Goal: Task Accomplishment & Management: Use online tool/utility

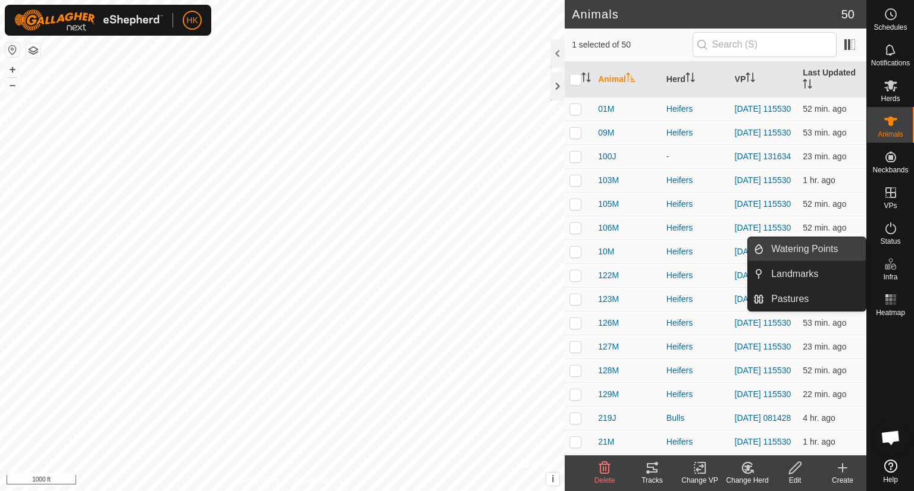
click at [829, 249] on link "Watering Points" at bounding box center [815, 249] width 102 height 24
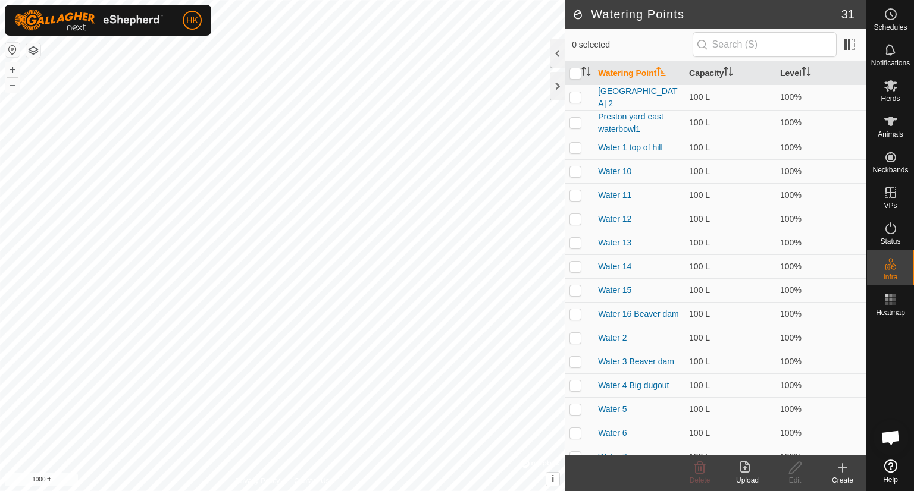
click at [840, 465] on icon at bounding box center [842, 468] width 14 height 14
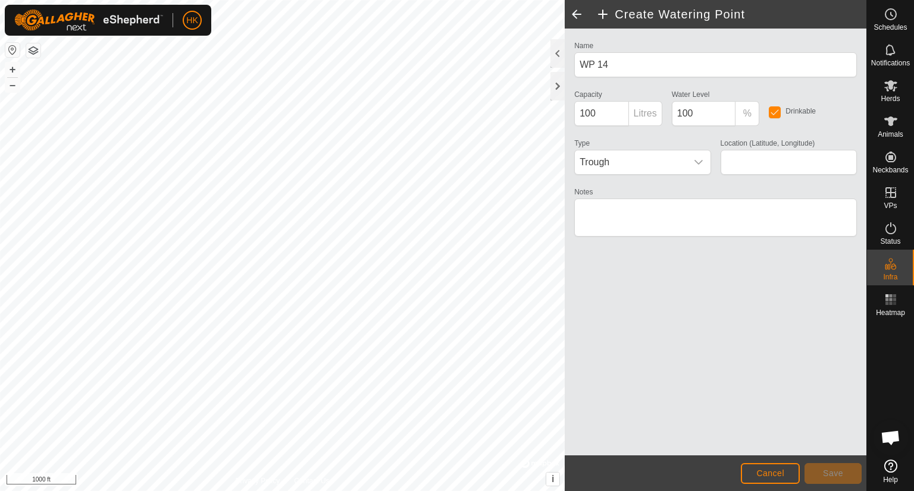
type input "56.358491, -121.342116"
click at [694, 161] on icon "dropdown trigger" at bounding box center [699, 163] width 10 height 10
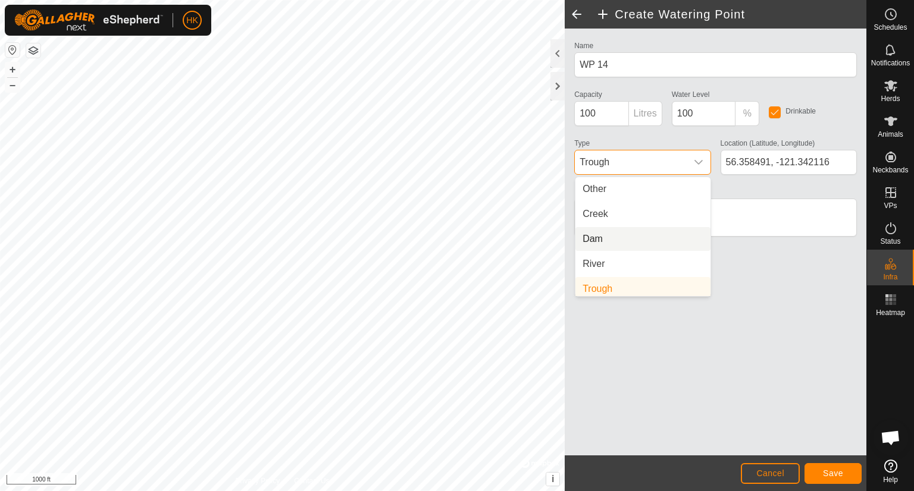
click at [643, 236] on li "Dam" at bounding box center [642, 239] width 135 height 24
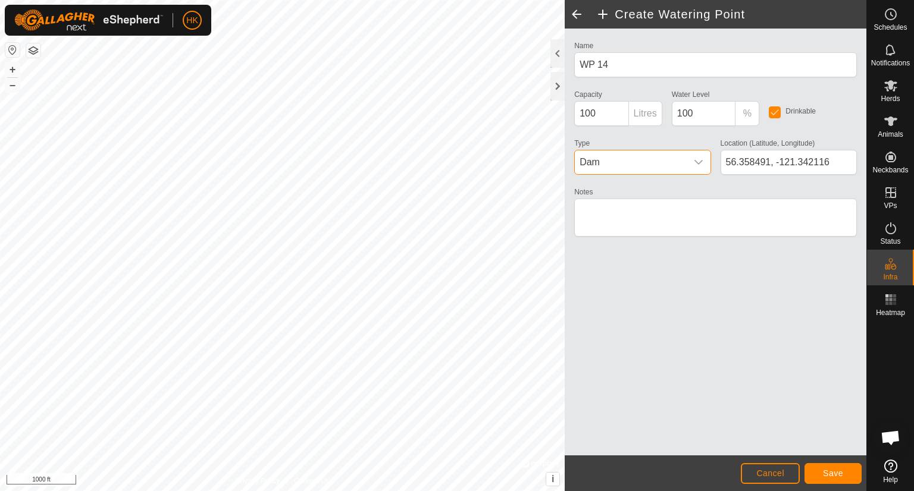
scroll to position [5, 0]
click at [832, 473] on span "Save" at bounding box center [833, 474] width 20 height 10
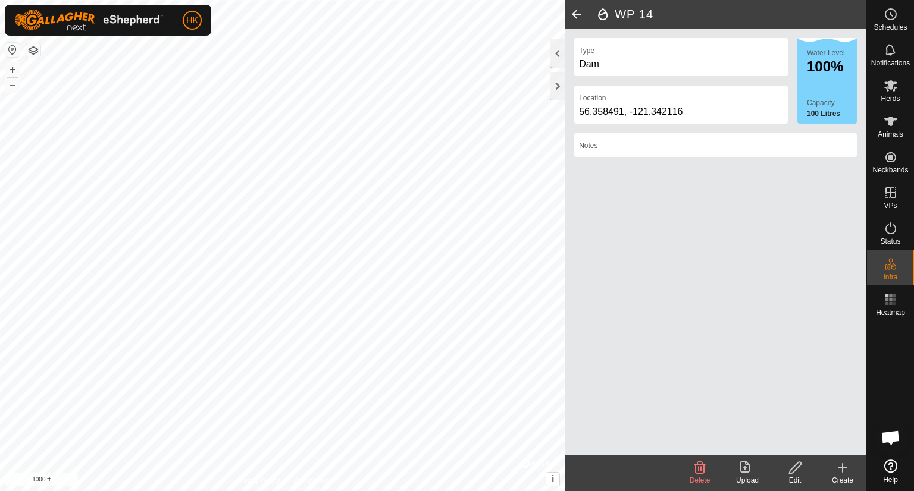
click at [840, 468] on icon at bounding box center [842, 468] width 8 height 0
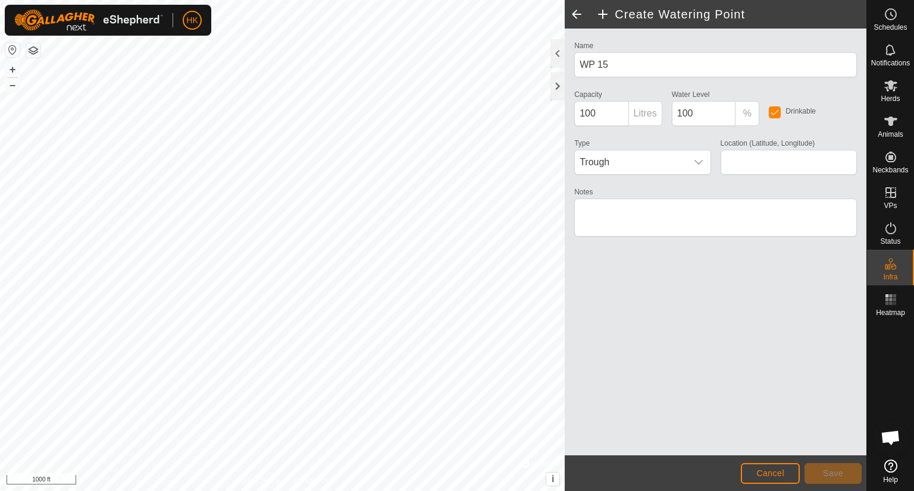
type input "56.363505, -121.339686"
click at [835, 470] on span "Save" at bounding box center [833, 474] width 20 height 10
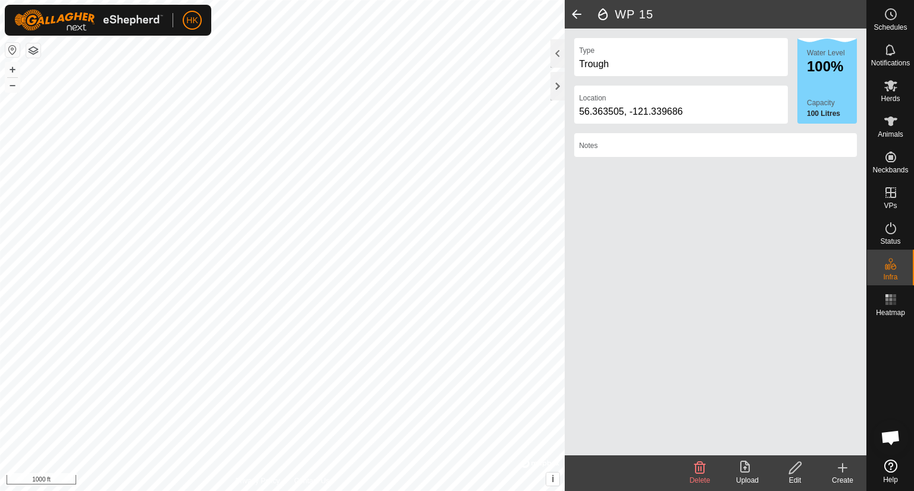
click at [792, 469] on icon at bounding box center [795, 468] width 15 height 14
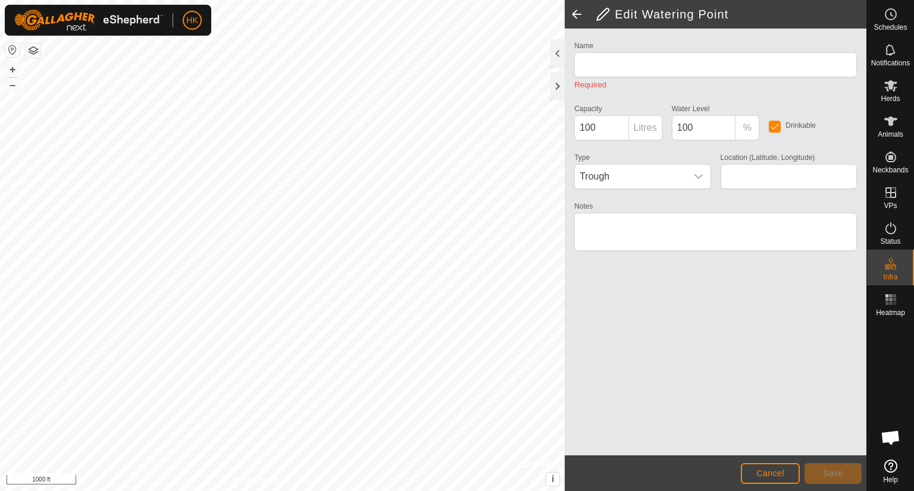
type input "WP 15"
type input "56.363505, -121.339686"
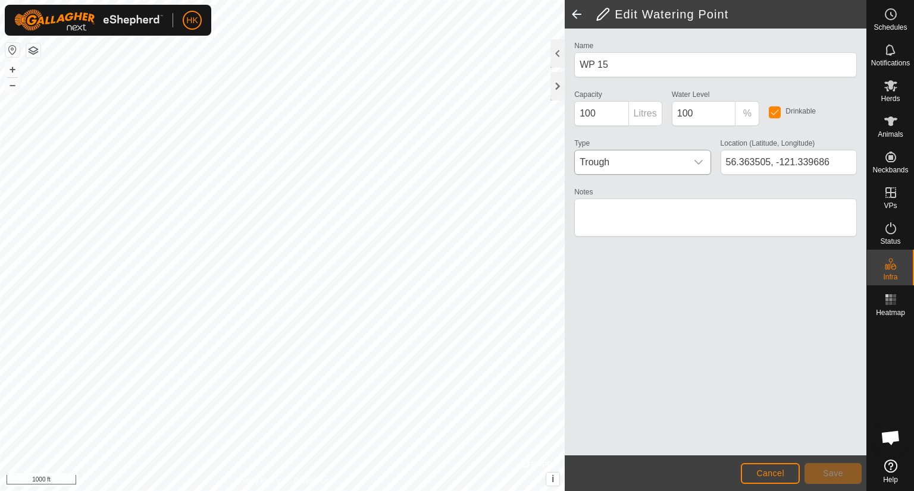
click at [701, 161] on icon "dropdown trigger" at bounding box center [699, 163] width 10 height 10
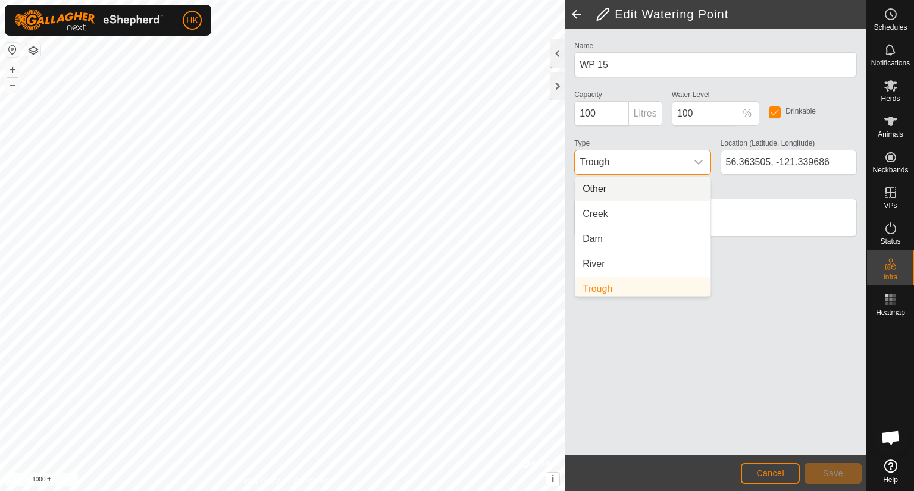
scroll to position [5, 0]
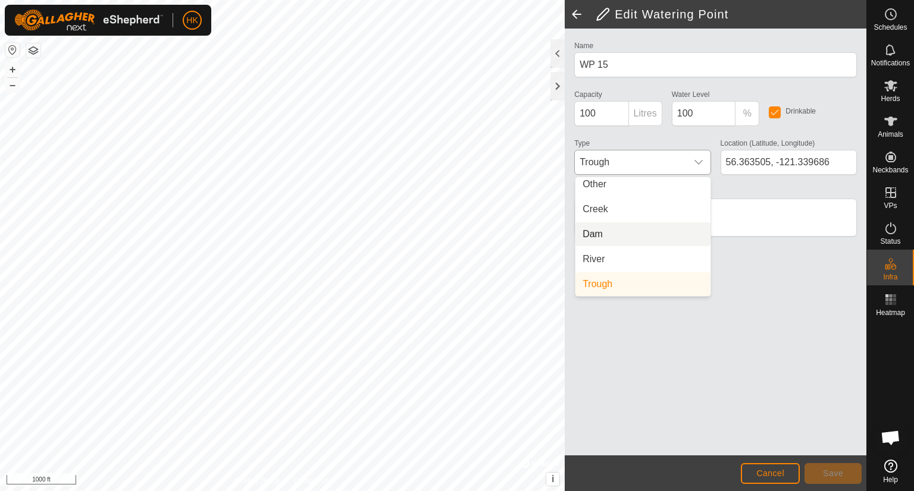
click at [684, 238] on li "Dam" at bounding box center [642, 235] width 135 height 24
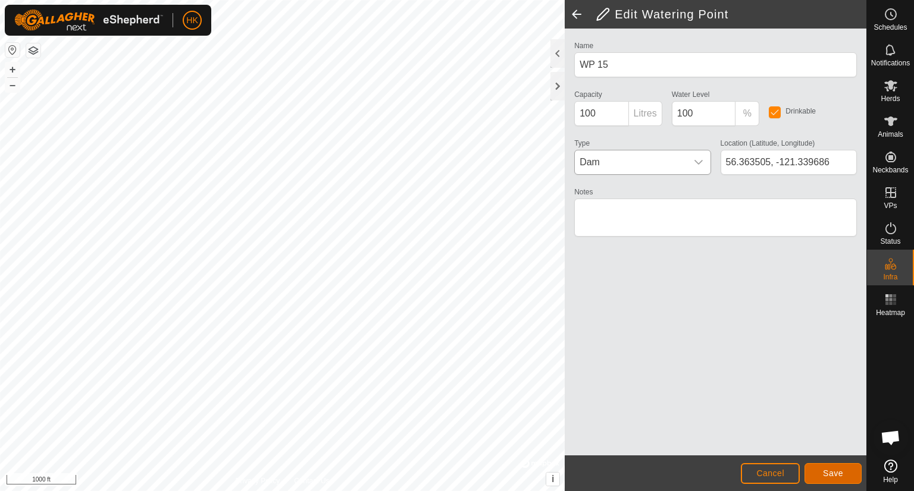
click at [821, 469] on button "Save" at bounding box center [832, 473] width 57 height 21
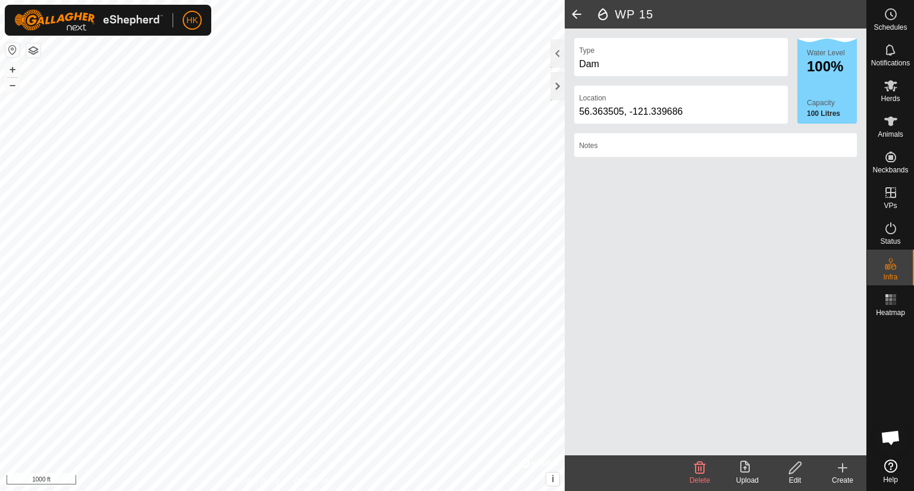
click at [838, 466] on icon at bounding box center [842, 468] width 14 height 14
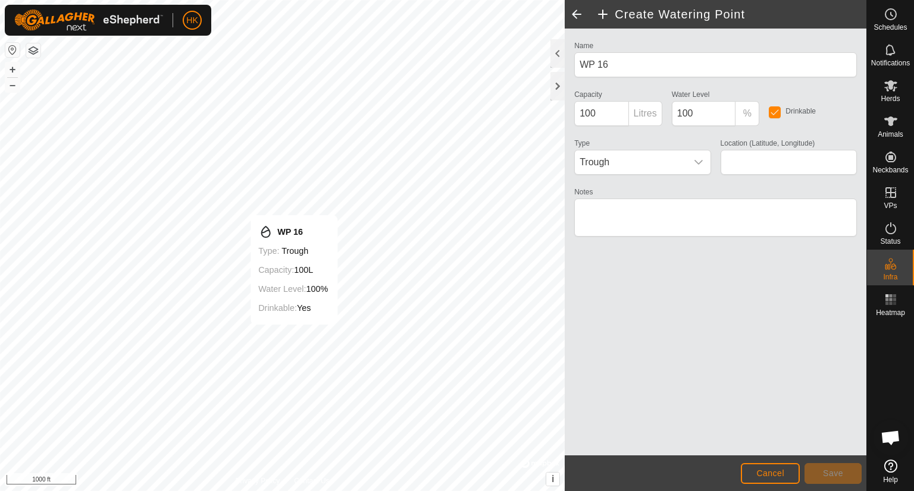
type input "56.359407, -121.336007"
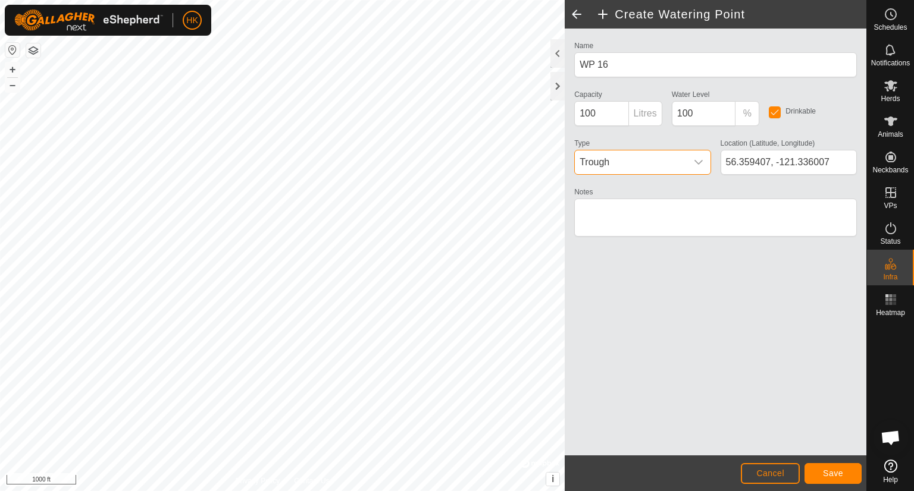
drag, startPoint x: 671, startPoint y: 159, endPoint x: 666, endPoint y: 167, distance: 9.1
click at [668, 161] on span "Trough" at bounding box center [630, 163] width 111 height 24
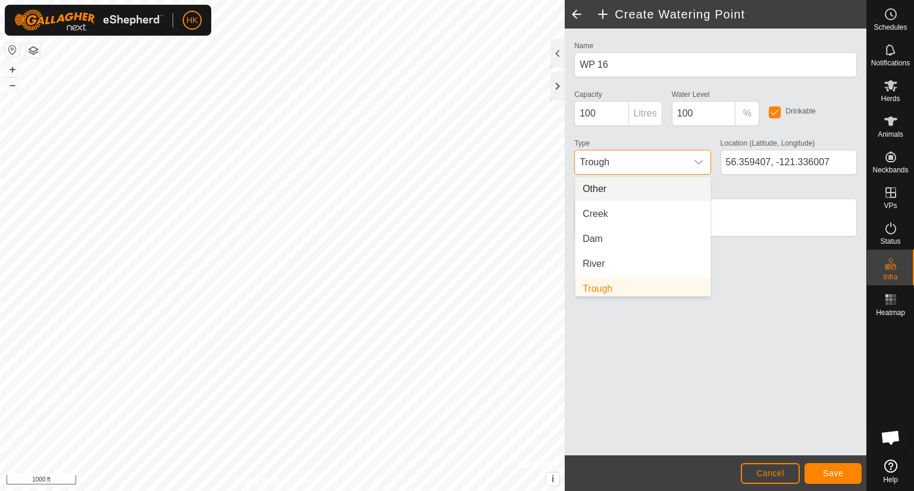
scroll to position [5, 0]
click at [679, 231] on li "Dam" at bounding box center [642, 235] width 135 height 24
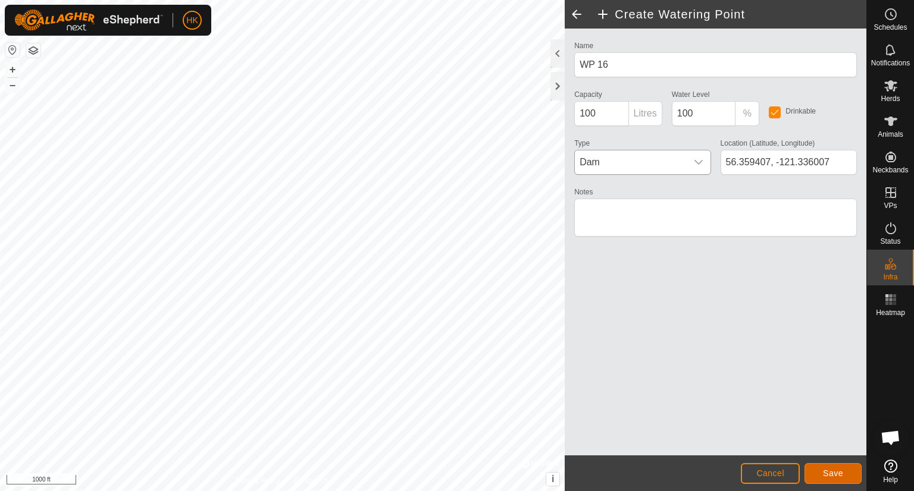
click at [847, 473] on button "Save" at bounding box center [832, 473] width 57 height 21
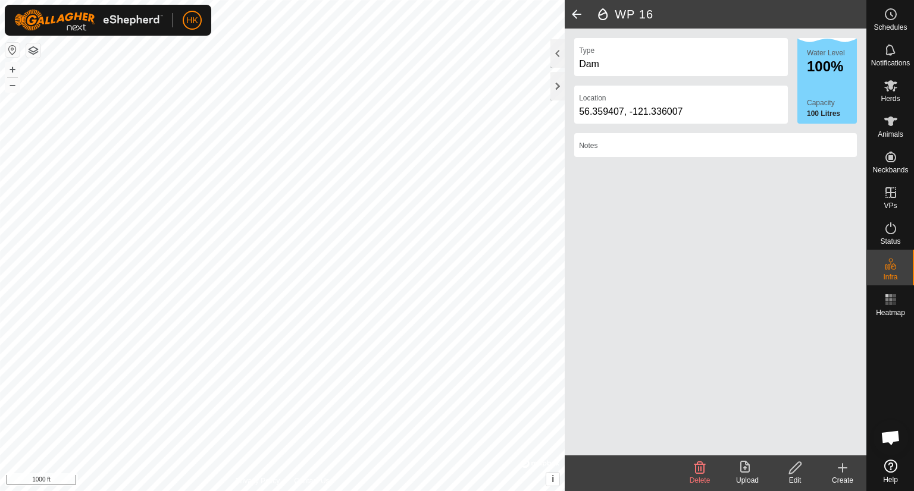
click at [838, 463] on icon at bounding box center [842, 468] width 14 height 14
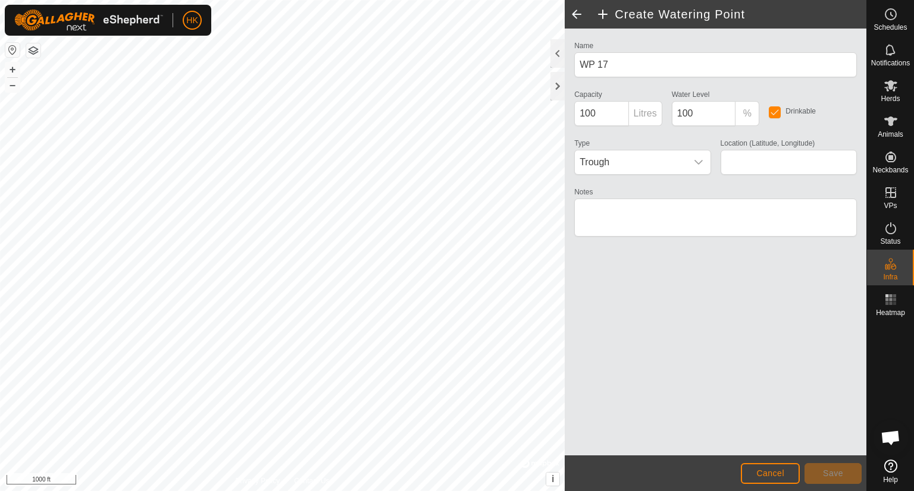
type input "56.368556, -121.343028"
click at [683, 161] on span "Trough" at bounding box center [630, 163] width 111 height 24
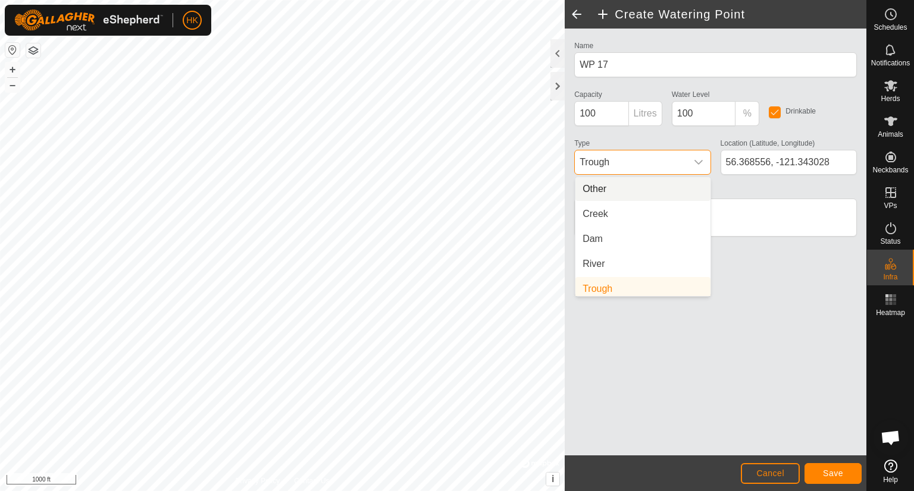
scroll to position [5, 0]
click at [669, 232] on li "Dam" at bounding box center [642, 235] width 135 height 24
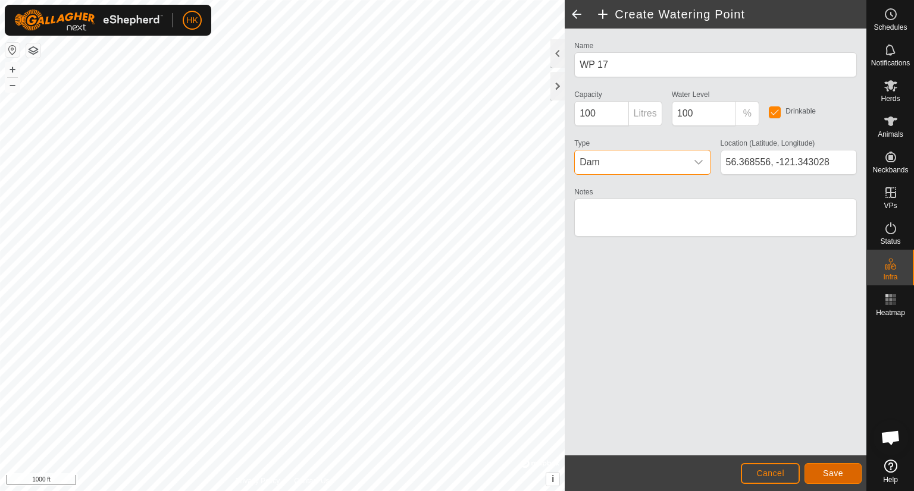
click at [838, 469] on span "Save" at bounding box center [833, 474] width 20 height 10
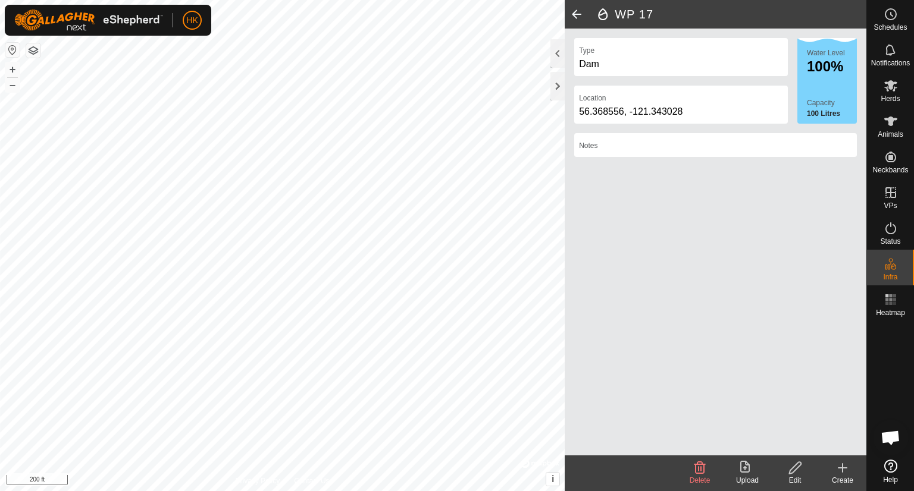
click at [847, 472] on icon at bounding box center [842, 468] width 14 height 14
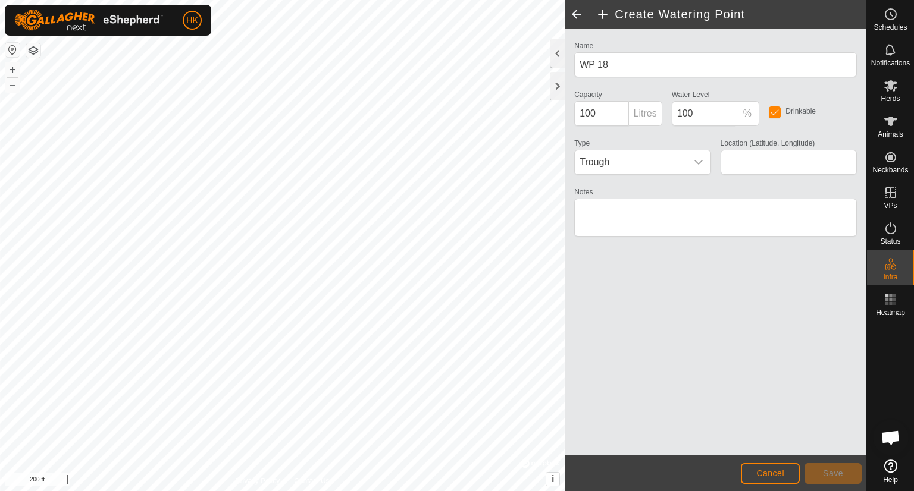
type input "56.368791, -121.329646"
click at [697, 162] on icon "dropdown trigger" at bounding box center [698, 162] width 8 height 5
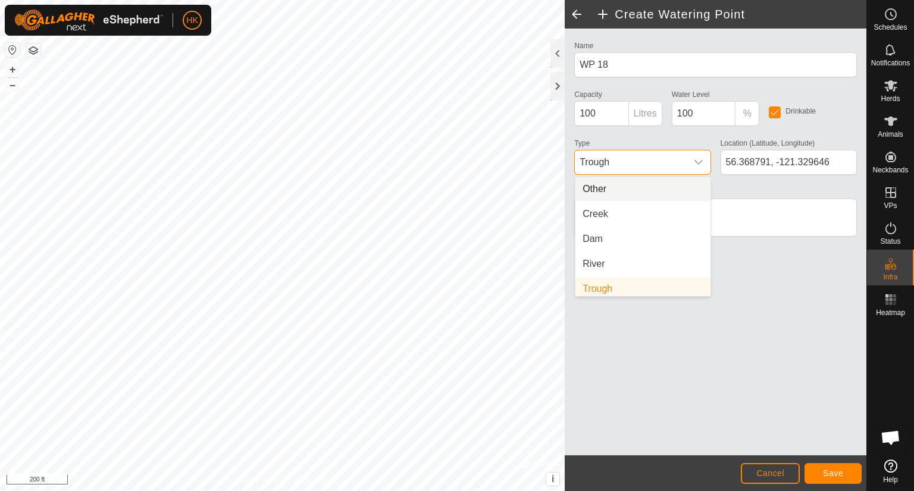
scroll to position [5, 0]
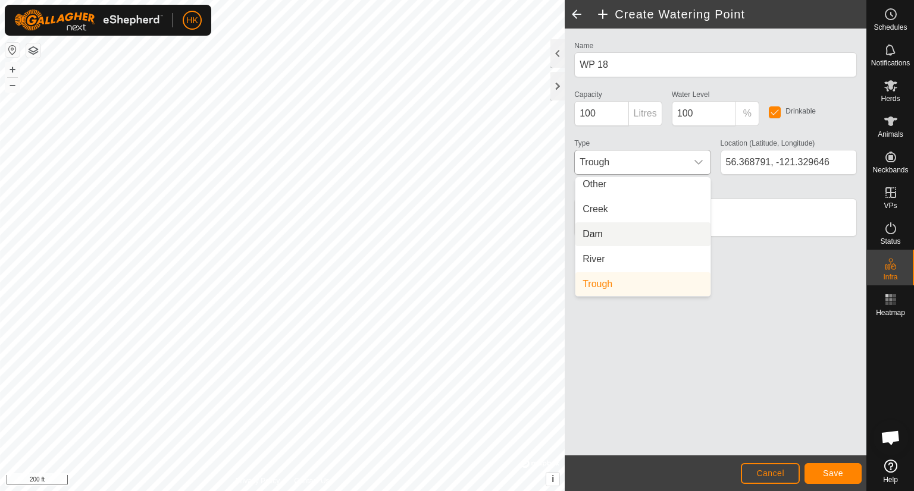
click at [658, 232] on li "Dam" at bounding box center [642, 235] width 135 height 24
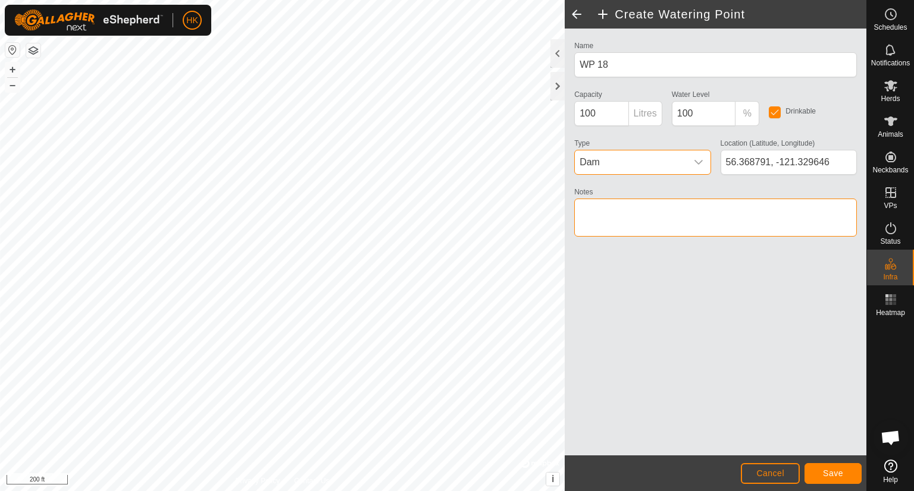
click at [656, 220] on textarea "Notes" at bounding box center [715, 218] width 283 height 38
click at [581, 208] on textarea "Notes" at bounding box center [715, 218] width 283 height 38
type textarea "Spring fed"
click at [827, 471] on span "Save" at bounding box center [833, 474] width 20 height 10
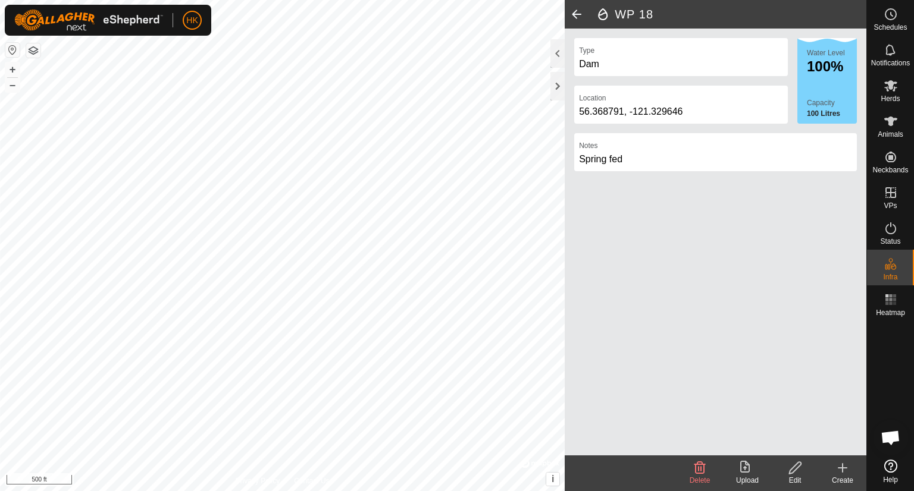
click at [274, 0] on html "HK Schedules Notifications Herds Animals Neckbands VPs Status Infra Heatmap Hel…" at bounding box center [457, 245] width 914 height 491
click at [841, 464] on icon at bounding box center [842, 468] width 14 height 14
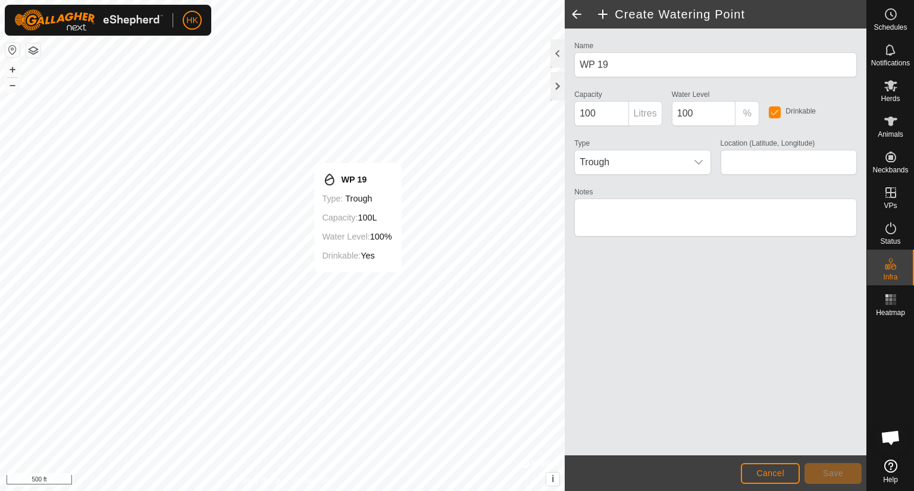
type input "56.353596, -121.329276"
click at [635, 164] on span "Trough" at bounding box center [630, 163] width 111 height 24
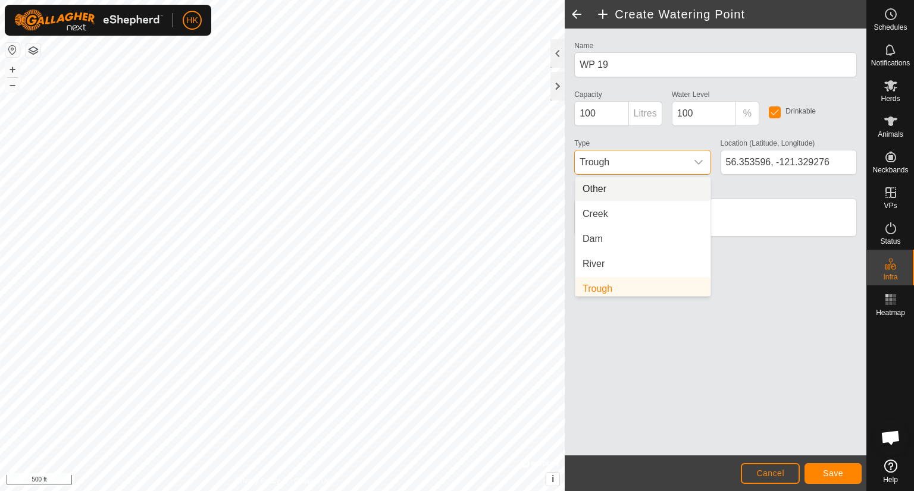
scroll to position [5, 0]
click at [647, 228] on li "Dam" at bounding box center [642, 235] width 135 height 24
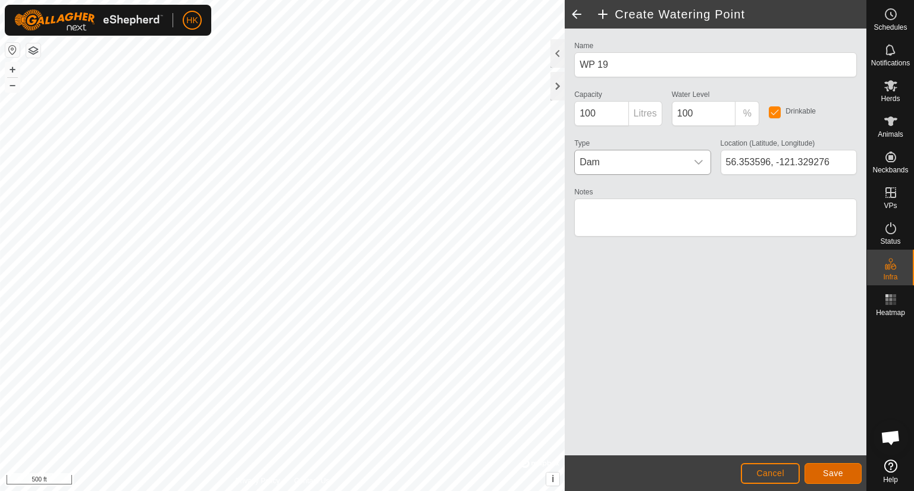
click at [837, 465] on button "Save" at bounding box center [832, 473] width 57 height 21
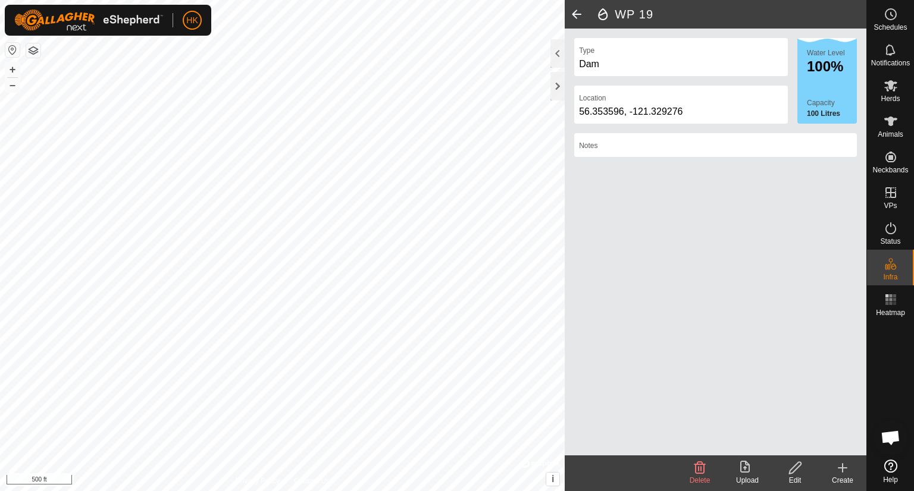
click at [838, 465] on icon at bounding box center [842, 468] width 14 height 14
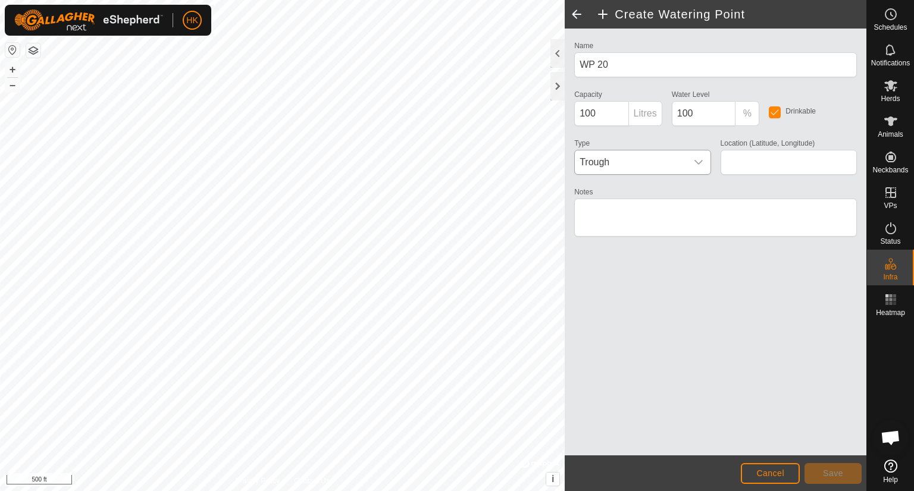
click at [641, 158] on span "Trough" at bounding box center [630, 163] width 111 height 24
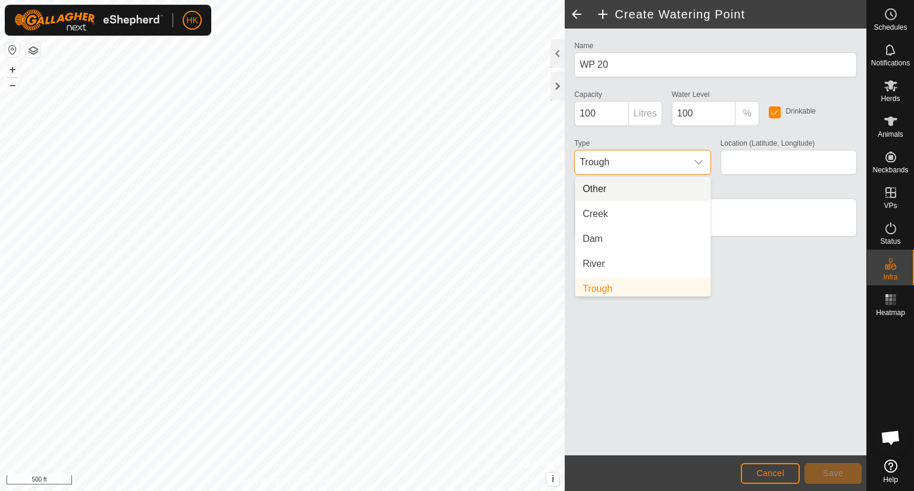
scroll to position [5, 0]
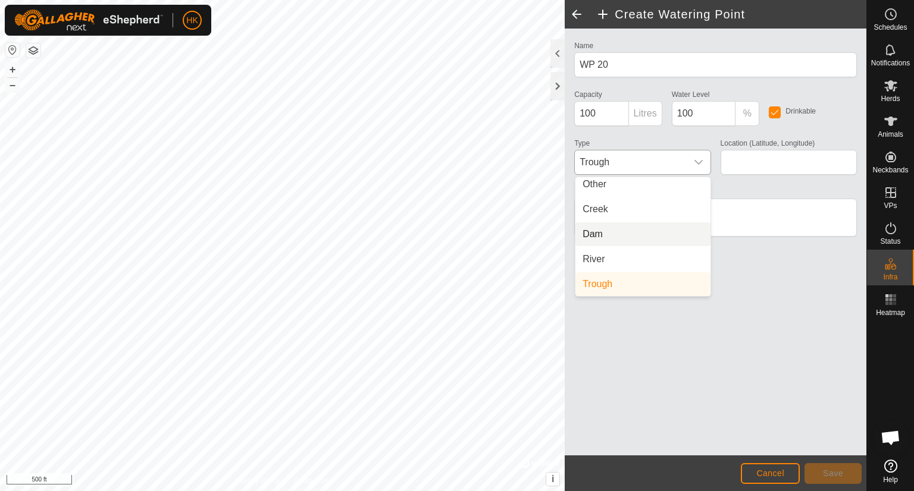
click at [643, 228] on li "Dam" at bounding box center [642, 235] width 135 height 24
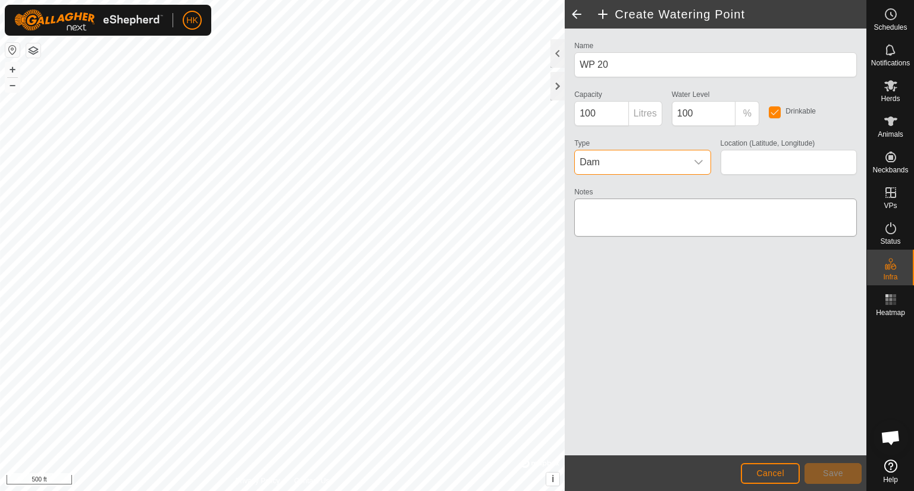
type input "56.347742, -121.331127"
click at [831, 472] on span "Save" at bounding box center [833, 474] width 20 height 10
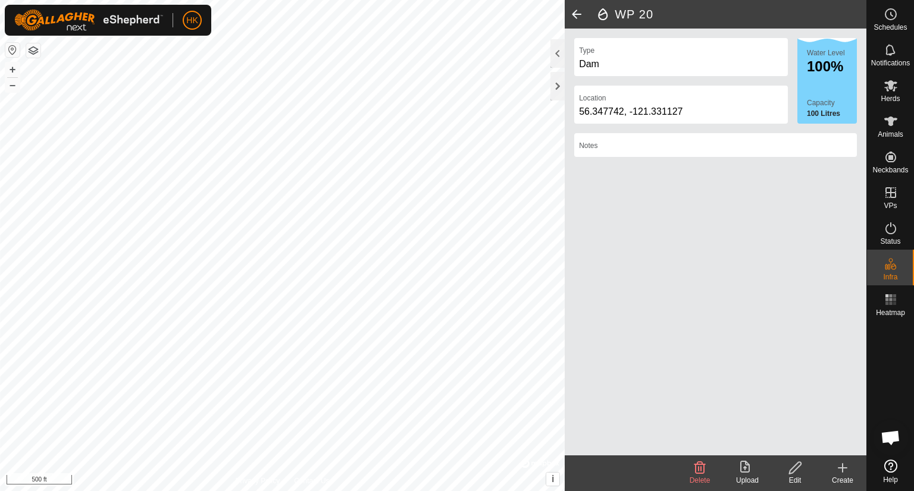
click at [838, 465] on icon at bounding box center [842, 468] width 14 height 14
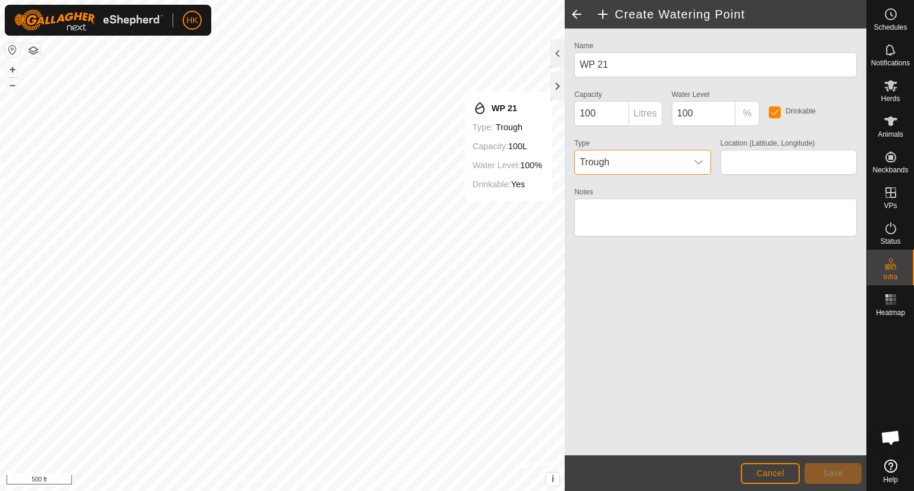
click at [631, 161] on span "Trough" at bounding box center [630, 163] width 111 height 24
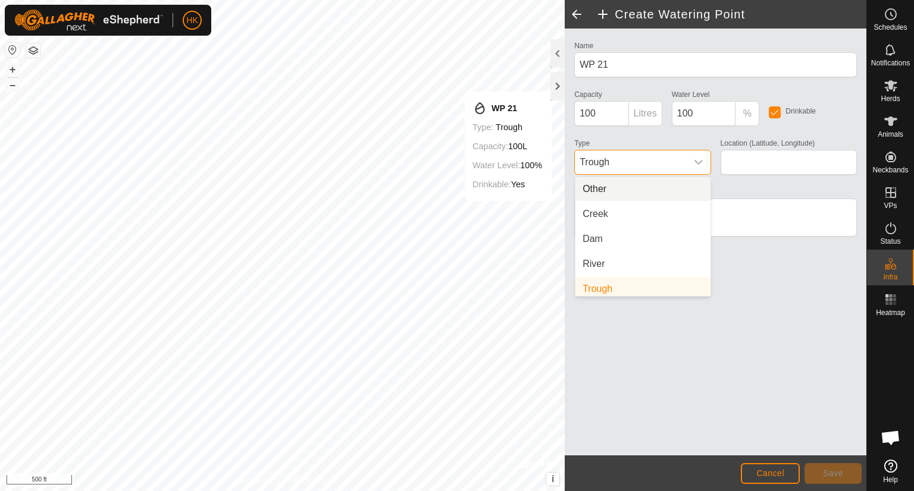
scroll to position [5, 0]
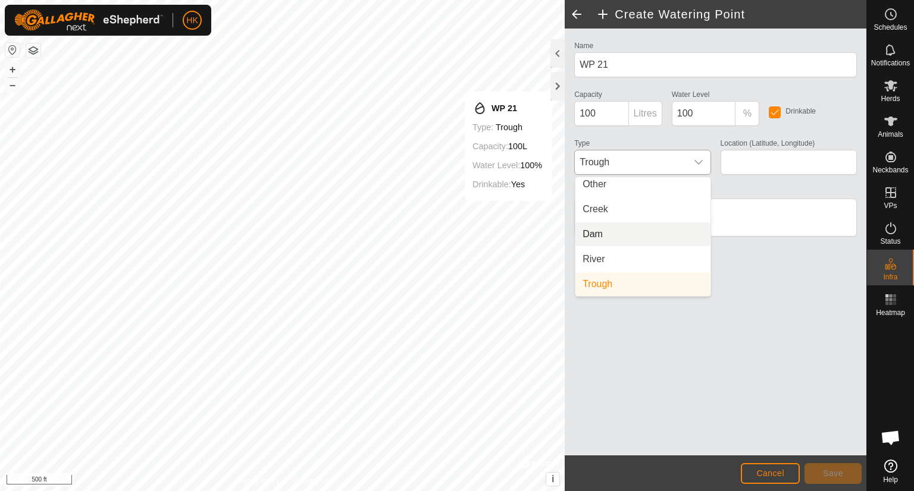
click at [651, 229] on li "Dam" at bounding box center [642, 235] width 135 height 24
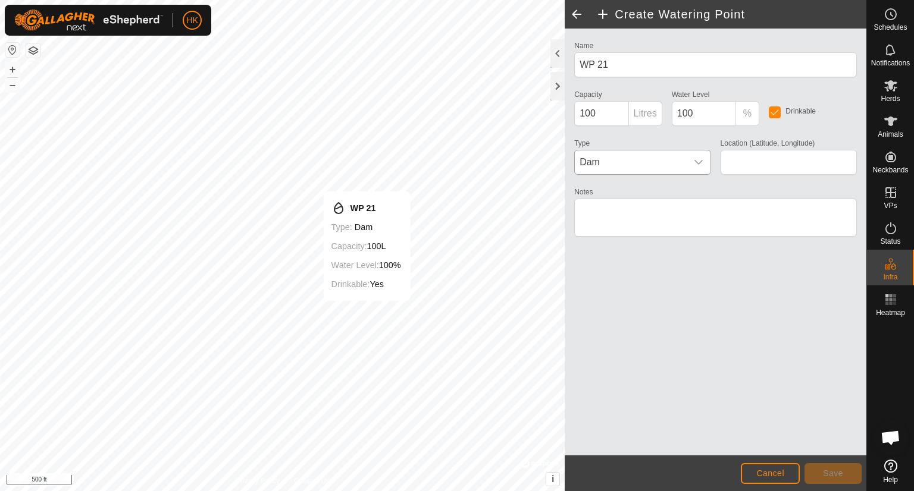
type input "56.333767, -121.317495"
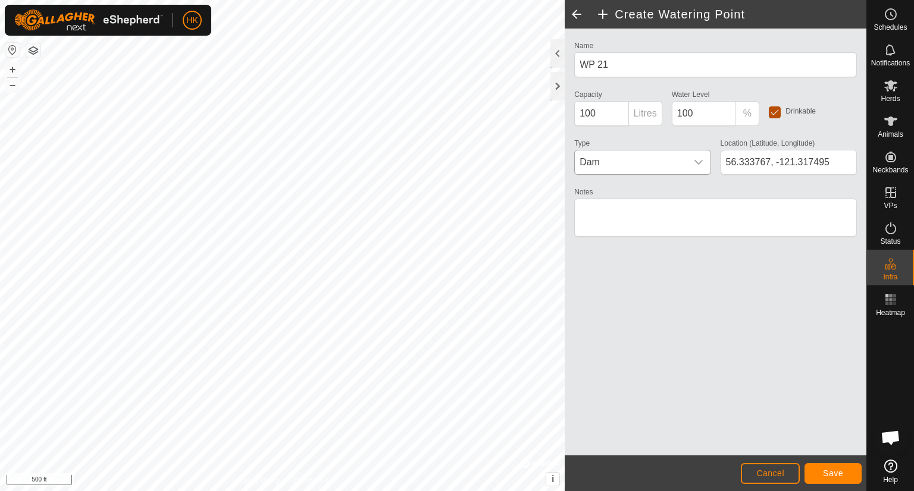
click at [778, 112] on input "checkbox" at bounding box center [775, 112] width 12 height 12
checkbox input "false"
click at [838, 472] on span "Save" at bounding box center [833, 474] width 20 height 10
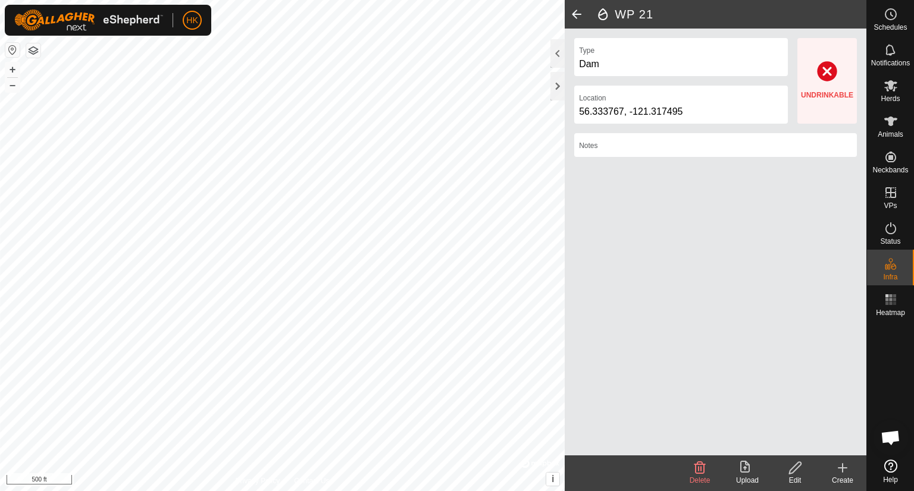
click at [839, 462] on icon at bounding box center [842, 468] width 14 height 14
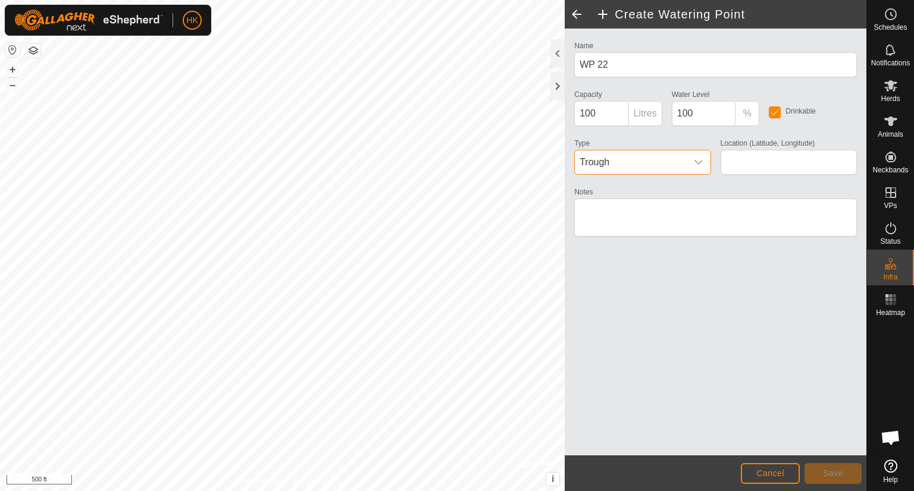
click at [668, 162] on span "Trough" at bounding box center [630, 163] width 111 height 24
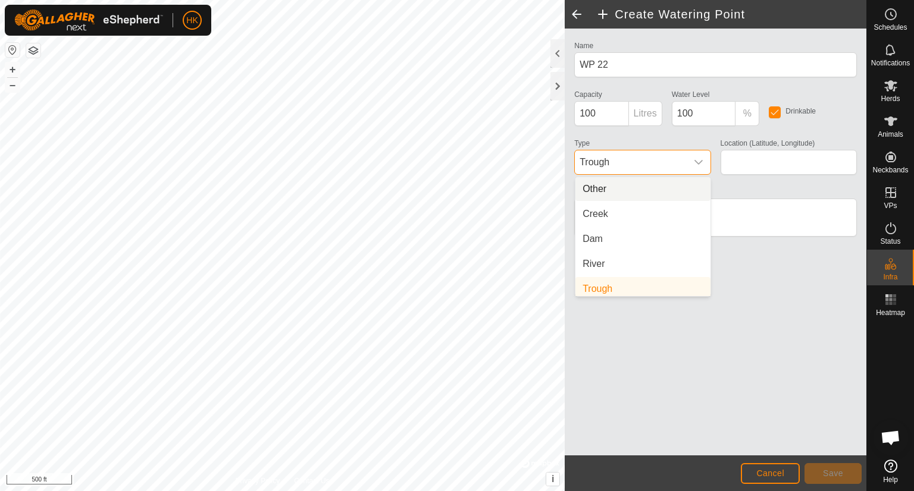
scroll to position [5, 0]
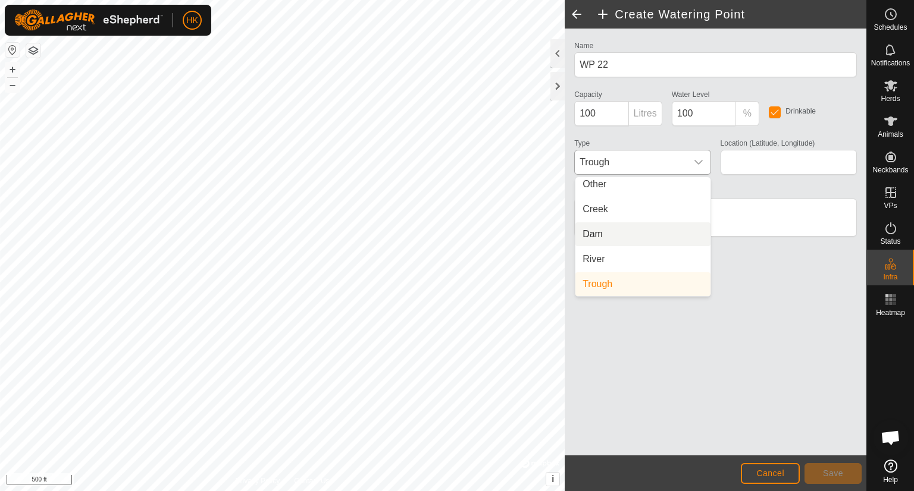
click at [666, 231] on li "Dam" at bounding box center [642, 235] width 135 height 24
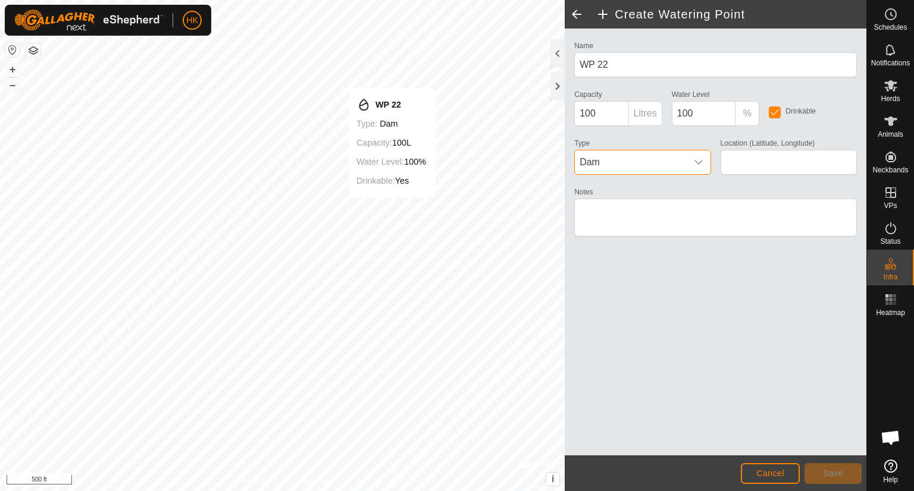
type input "56.338732, -121.316540"
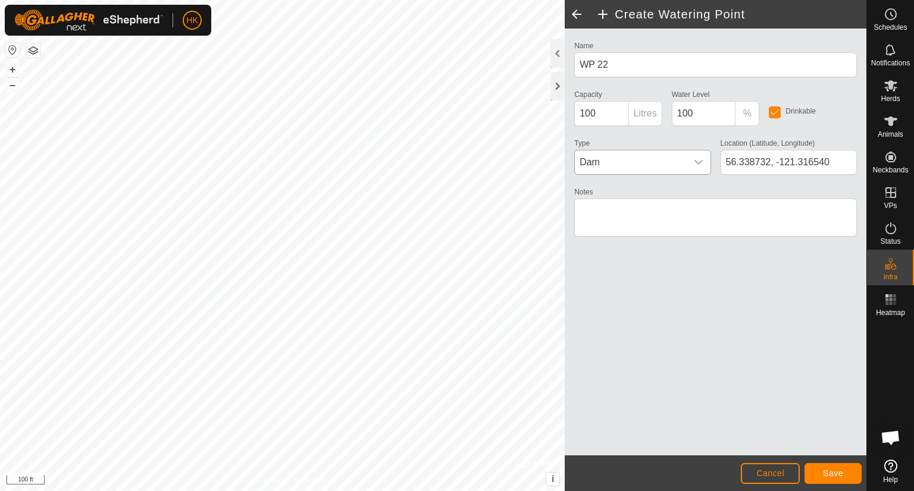
click at [405, 491] on html "HK Schedules Notifications Herds Animals Neckbands VPs Status Infra Heatmap Hel…" at bounding box center [457, 245] width 914 height 491
click at [712, 112] on input "100" at bounding box center [704, 113] width 64 height 25
type input "1"
type input "50"
click at [844, 471] on button "Save" at bounding box center [832, 473] width 57 height 21
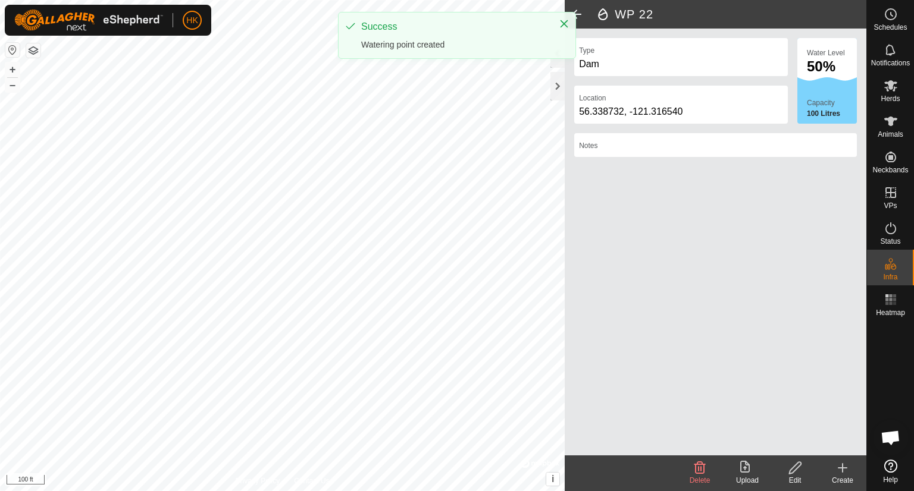
click at [844, 468] on icon at bounding box center [842, 468] width 8 height 0
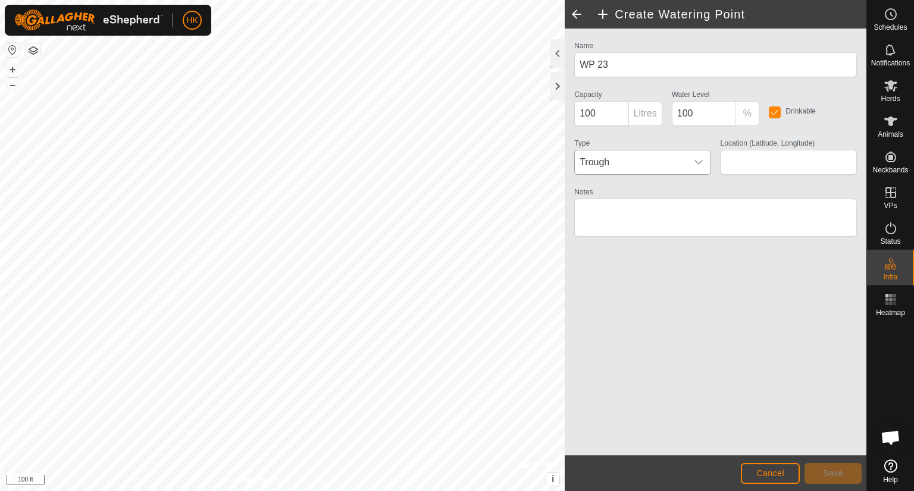
click at [691, 157] on div "dropdown trigger" at bounding box center [699, 163] width 24 height 24
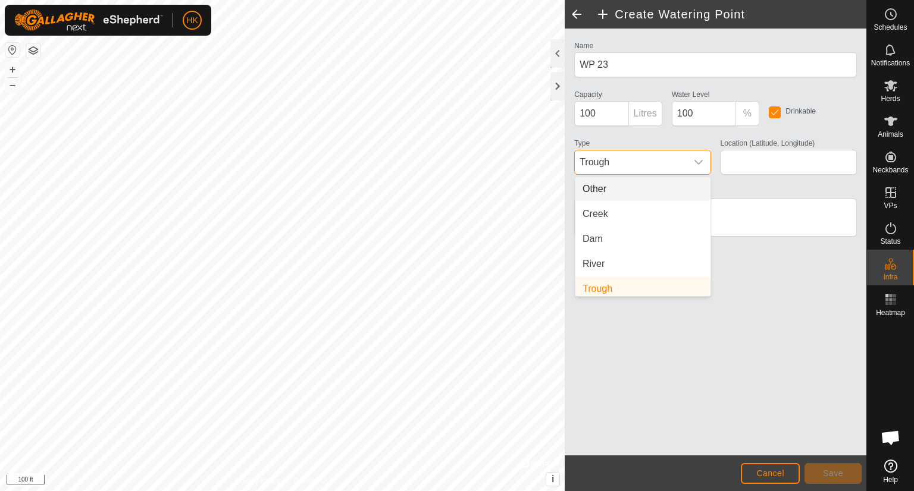
scroll to position [5, 0]
click at [657, 233] on li "Dam" at bounding box center [642, 235] width 135 height 24
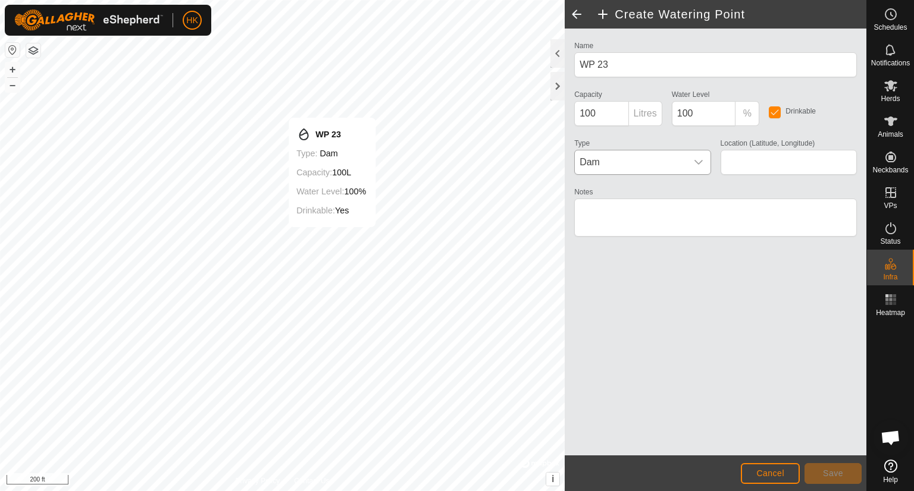
type input "56.383330, -121.318357"
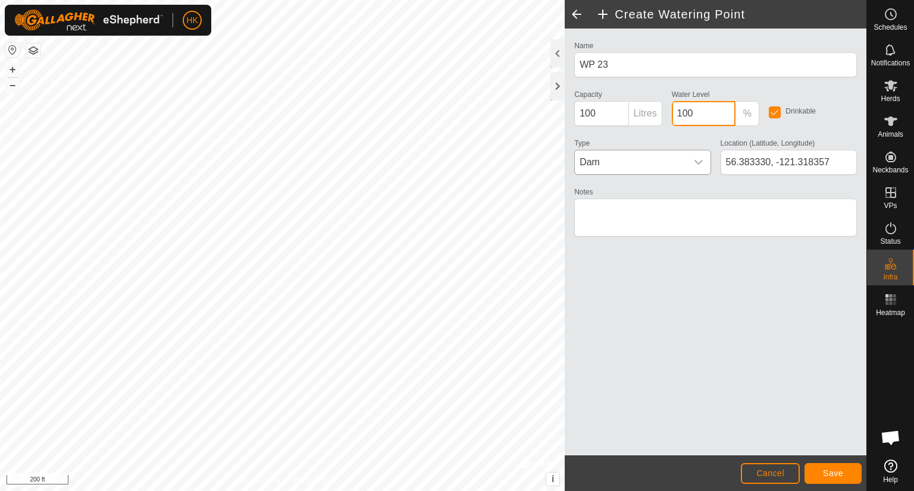
drag, startPoint x: 703, startPoint y: 110, endPoint x: 704, endPoint y: 117, distance: 7.2
click at [702, 112] on input "100" at bounding box center [704, 113] width 64 height 25
type input "1"
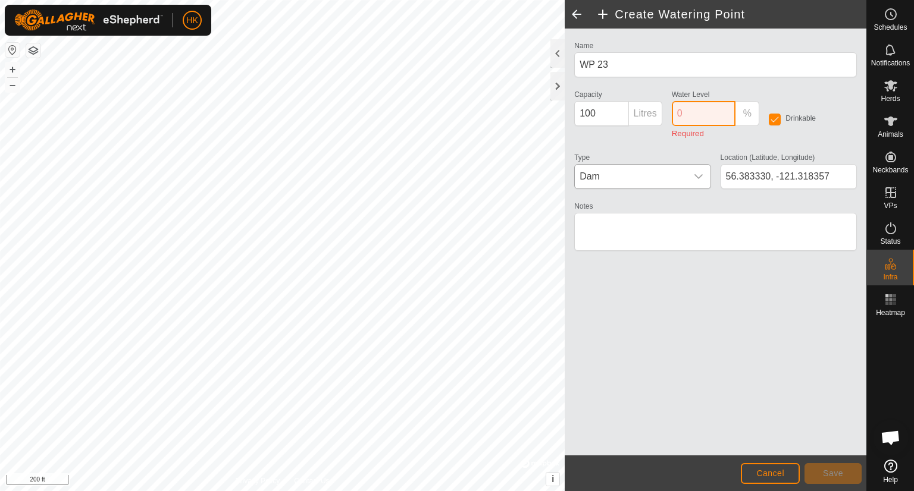
click at [690, 112] on input "Water Level" at bounding box center [704, 113] width 64 height 25
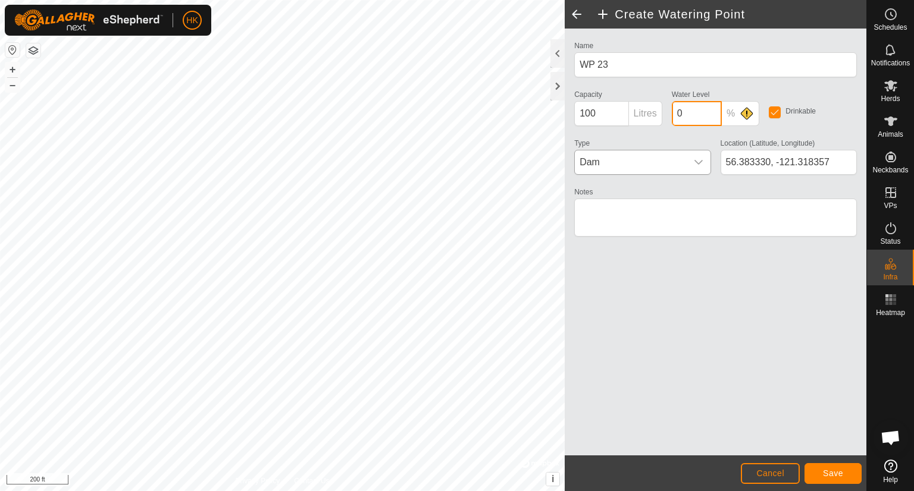
type input "0"
click at [828, 471] on span "Save" at bounding box center [833, 474] width 20 height 10
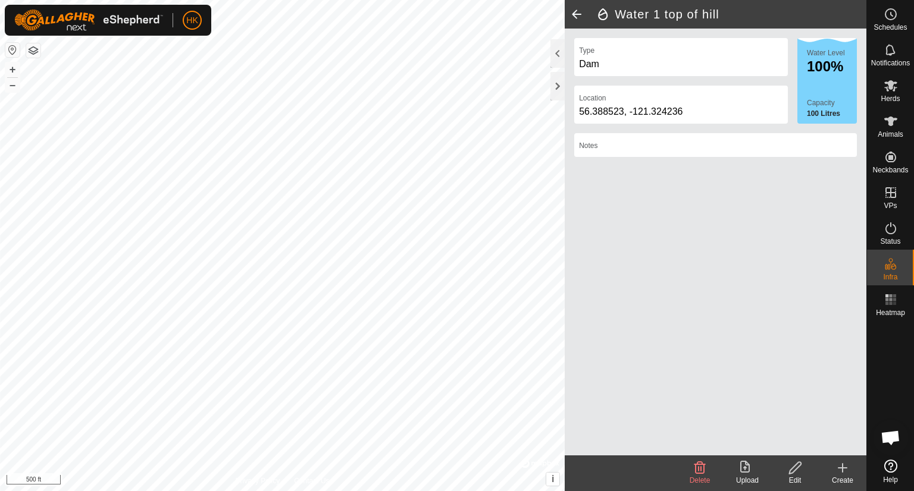
click at [796, 469] on icon at bounding box center [795, 468] width 12 height 12
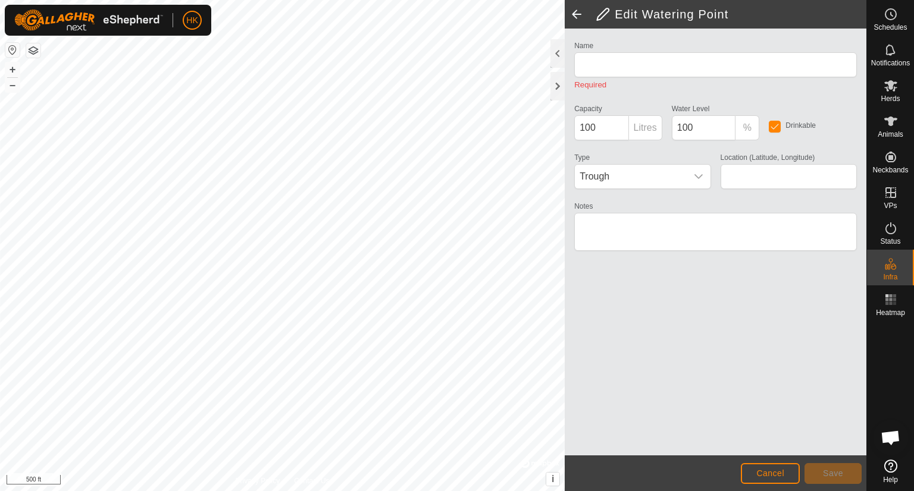
type input "Water 1 top of hill"
type input "56.388523, -121.324236"
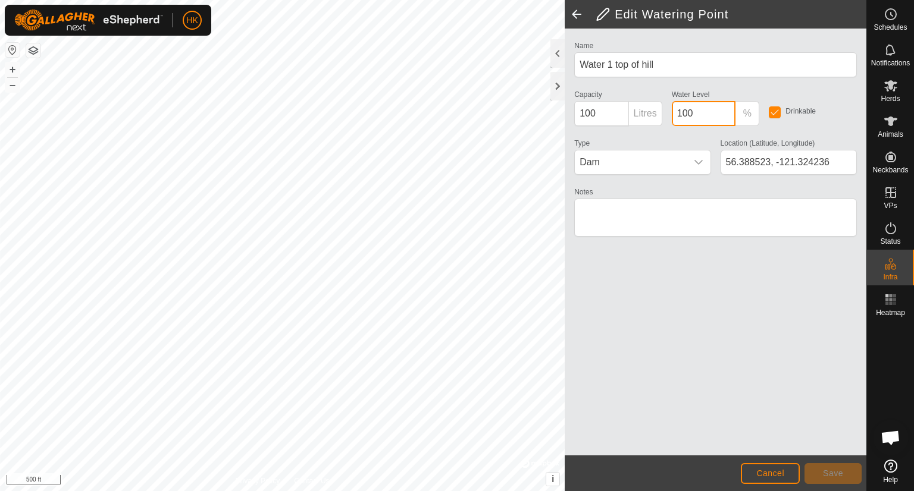
click at [700, 114] on input "100" at bounding box center [704, 113] width 64 height 25
type input "1"
type input "0"
click at [835, 467] on button "Save" at bounding box center [832, 473] width 57 height 21
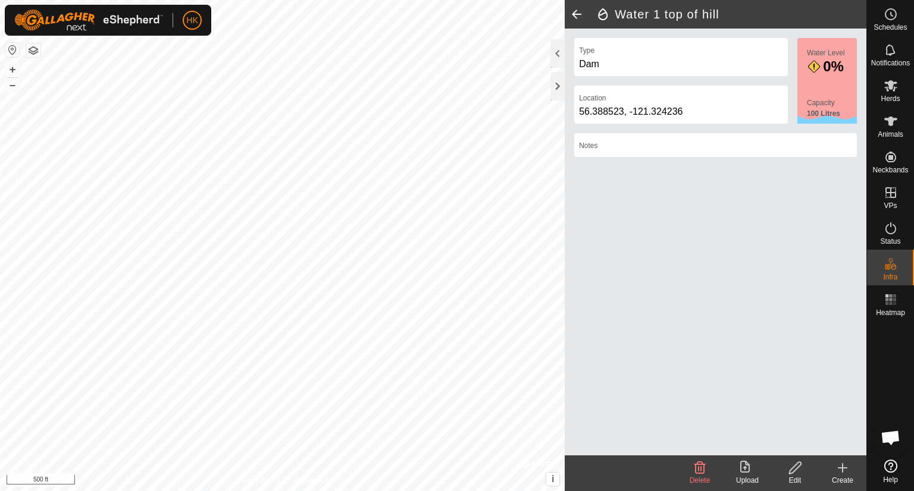
click at [844, 467] on icon at bounding box center [842, 468] width 14 height 14
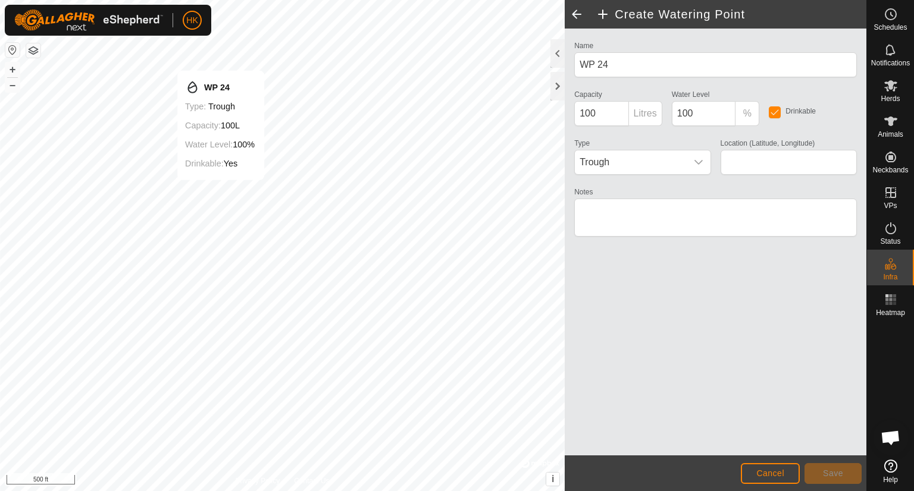
type input "56.376567, -121.343086"
click at [679, 165] on span "Trough" at bounding box center [630, 163] width 111 height 24
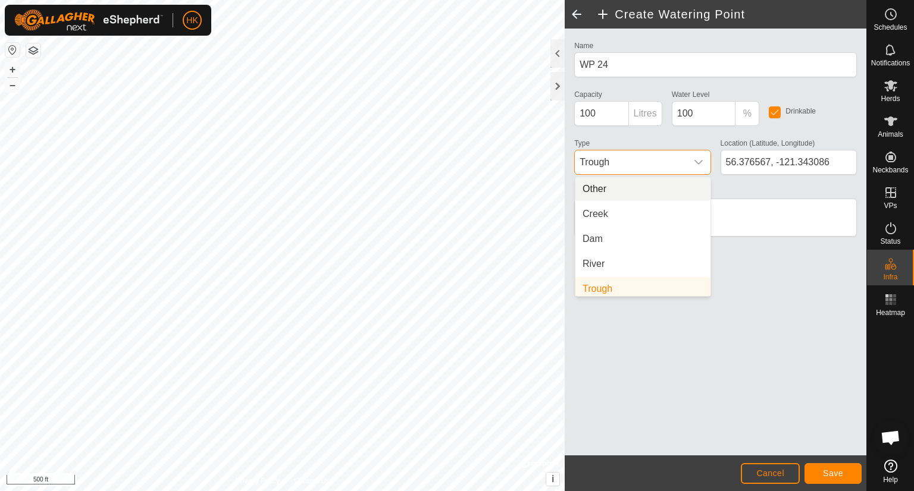
scroll to position [5, 0]
click at [624, 228] on li "Dam" at bounding box center [642, 235] width 135 height 24
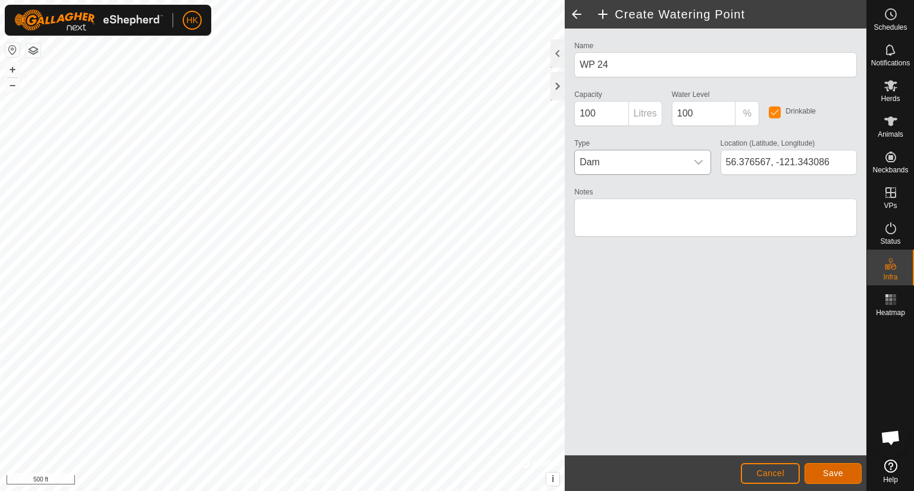
click at [834, 472] on span "Save" at bounding box center [833, 474] width 20 height 10
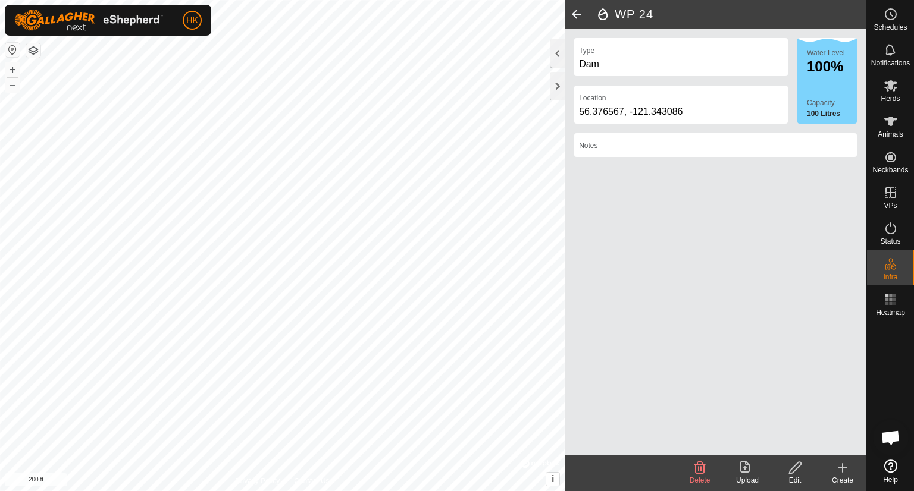
click at [845, 468] on icon at bounding box center [842, 468] width 8 height 0
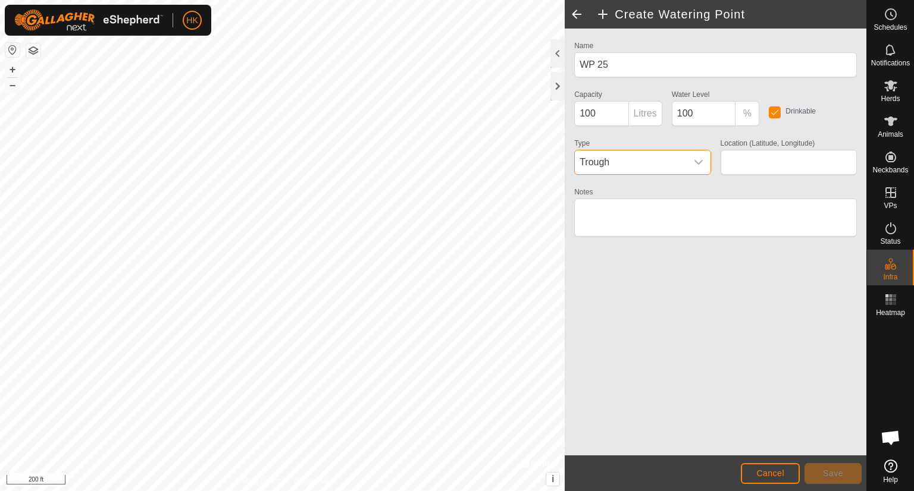
click at [677, 159] on span "Trough" at bounding box center [630, 163] width 111 height 24
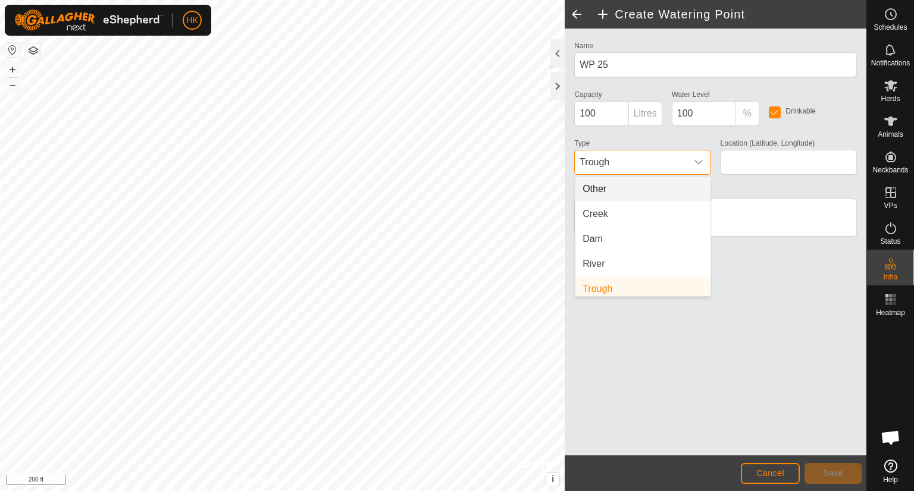
scroll to position [5, 0]
click at [657, 227] on li "Dam" at bounding box center [642, 235] width 135 height 24
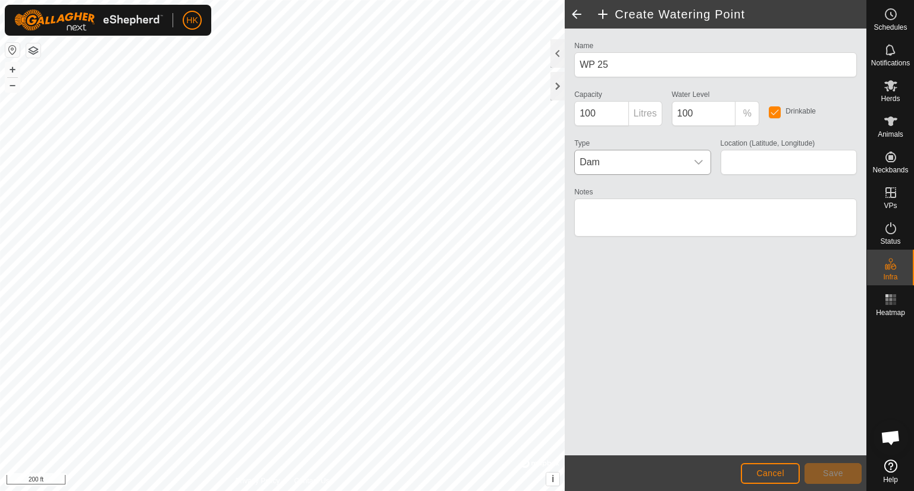
type input "56.368213, -121.326498"
click at [833, 467] on button "Save" at bounding box center [832, 473] width 57 height 21
